Goal: Find specific page/section: Find specific page/section

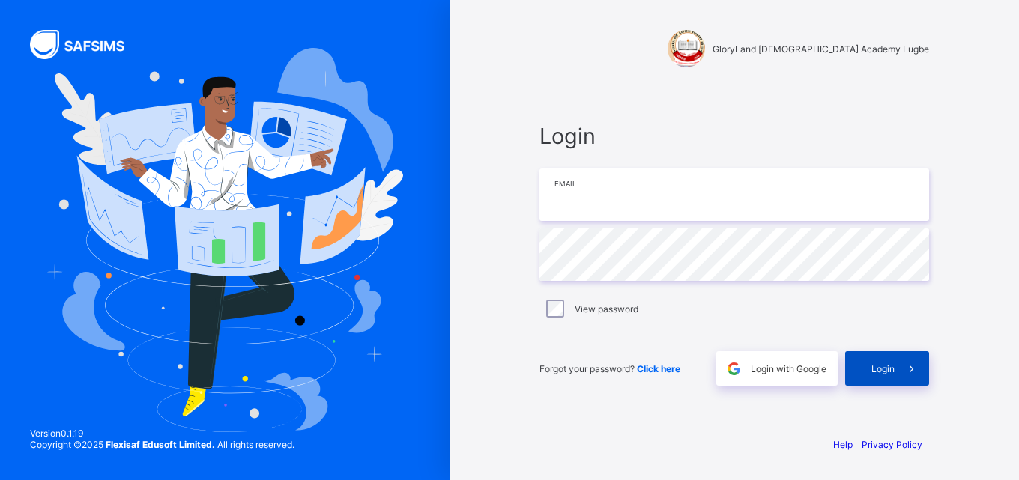
type input "**********"
click at [877, 366] on span "Login" at bounding box center [882, 368] width 23 height 11
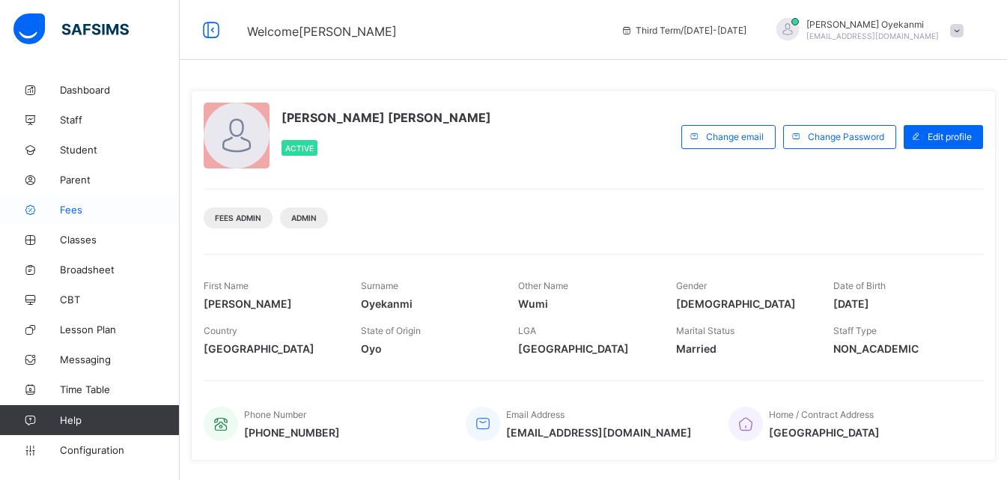
click at [52, 207] on icon at bounding box center [30, 209] width 60 height 11
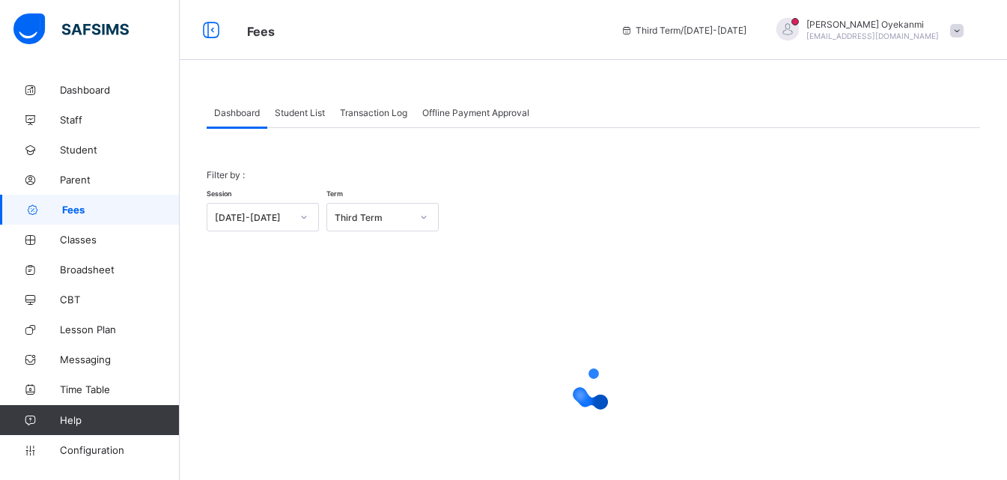
click at [297, 108] on span "Student List" at bounding box center [300, 112] width 50 height 11
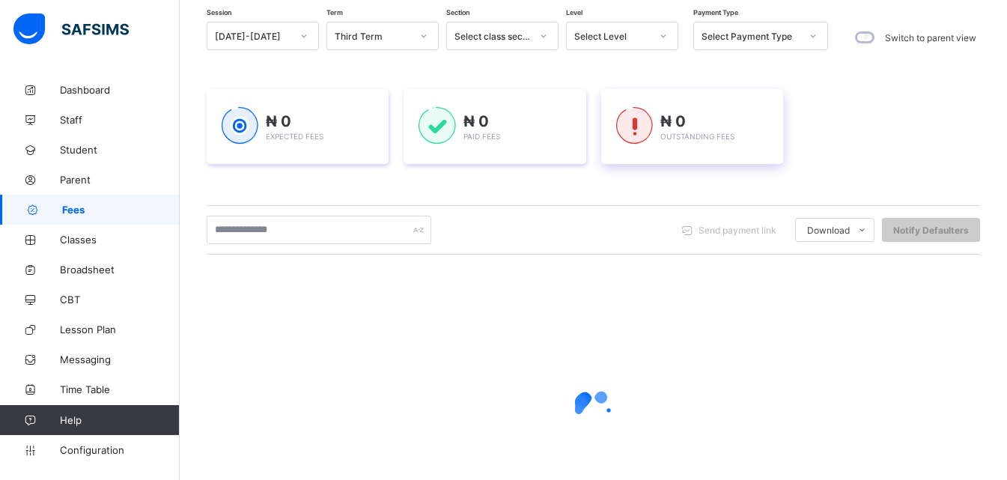
scroll to position [150, 0]
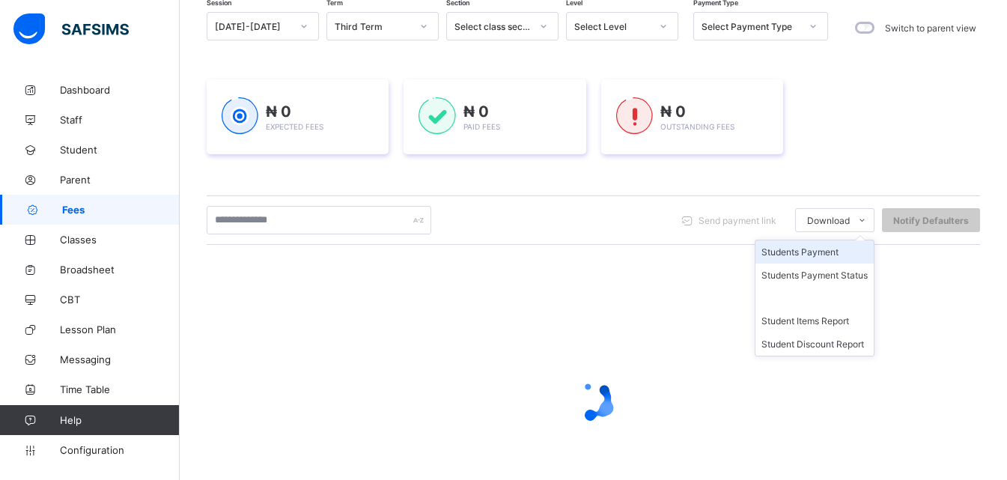
click at [843, 256] on li "Students Payment" at bounding box center [815, 251] width 118 height 23
click at [828, 249] on li "Students Payment" at bounding box center [815, 251] width 118 height 23
click at [863, 253] on li "Students Payment" at bounding box center [815, 251] width 118 height 23
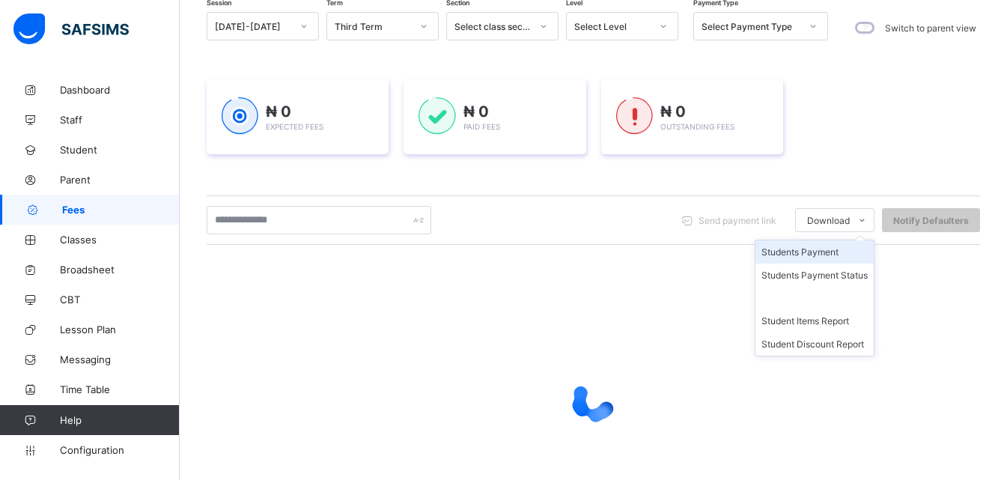
click at [863, 253] on li "Students Payment" at bounding box center [815, 251] width 118 height 23
